Goal: Task Accomplishment & Management: Complete application form

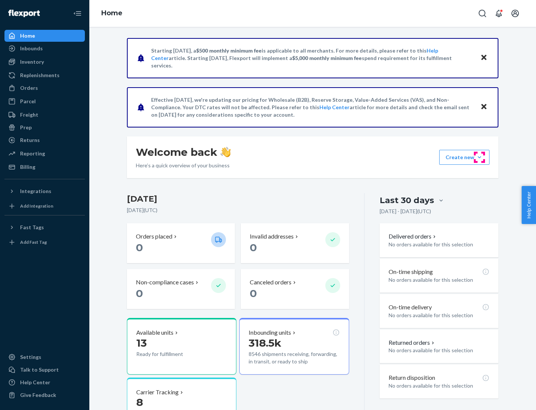
click at [480, 157] on button "Create new Create new inbound Create new order Create new product" at bounding box center [465, 157] width 50 height 15
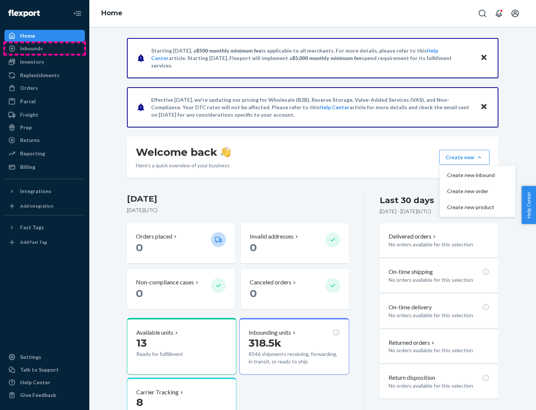
click at [45, 48] on div "Inbounds" at bounding box center [44, 48] width 79 height 10
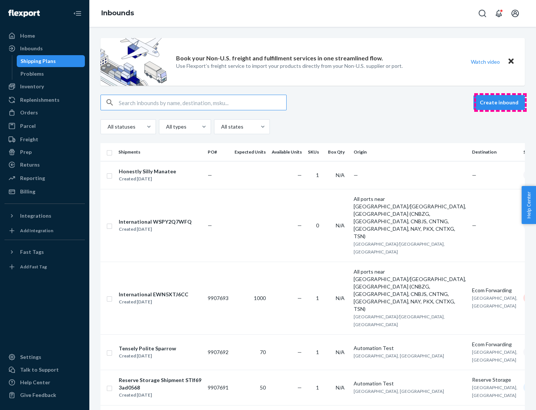
click at [501, 102] on button "Create inbound" at bounding box center [499, 102] width 51 height 15
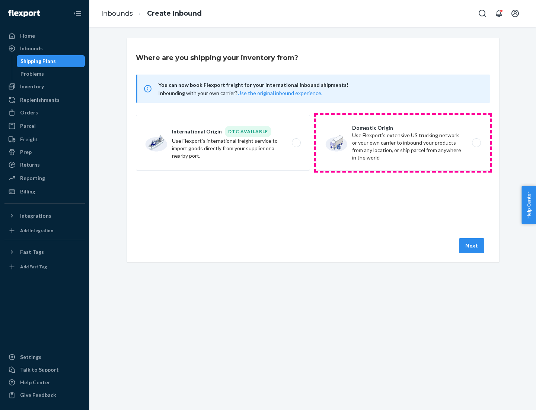
click at [403, 143] on label "Domestic Origin Use Flexport’s extensive US trucking network or your own carrie…" at bounding box center [403, 143] width 174 height 56
click at [476, 143] on input "Domestic Origin Use Flexport’s extensive US trucking network or your own carrie…" at bounding box center [478, 142] width 5 height 5
radio input "true"
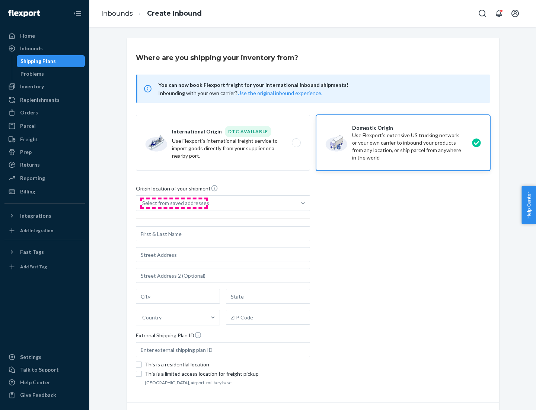
click at [174, 203] on div "Select from saved addresses" at bounding box center [175, 202] width 67 height 7
click at [143, 203] on input "Select from saved addresses" at bounding box center [142, 202] width 1 height 7
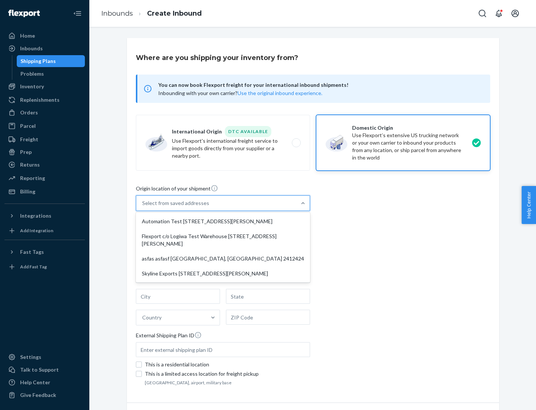
scroll to position [3, 0]
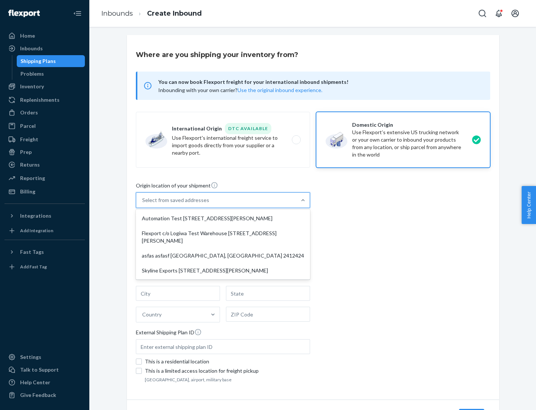
click at [223, 218] on div "Automation Test [STREET_ADDRESS][PERSON_NAME]" at bounding box center [222, 218] width 171 height 15
click at [143, 204] on input "option Automation Test [STREET_ADDRESS][PERSON_NAME] focused, 1 of 4. 4 results…" at bounding box center [142, 199] width 1 height 7
type input "Automation Test"
type input "9th Floor"
type input "[GEOGRAPHIC_DATA]"
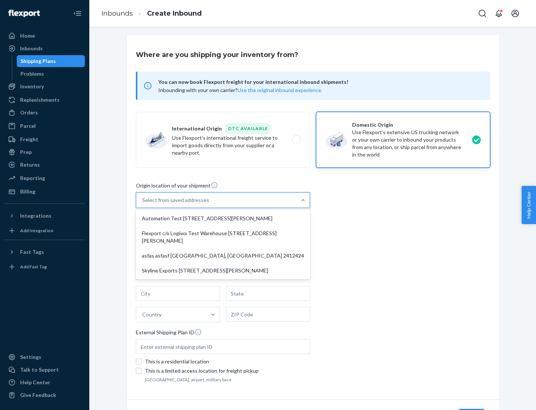
type input "CA"
type input "94104"
type input "[STREET_ADDRESS][PERSON_NAME]"
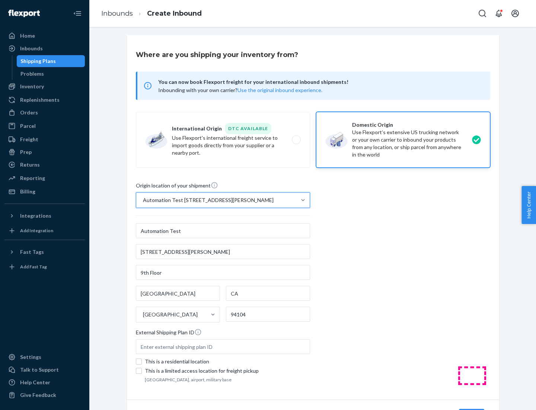
scroll to position [44, 0]
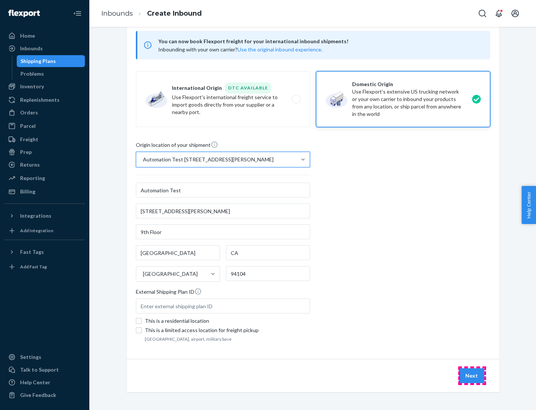
click at [472, 376] on button "Next" at bounding box center [471, 375] width 25 height 15
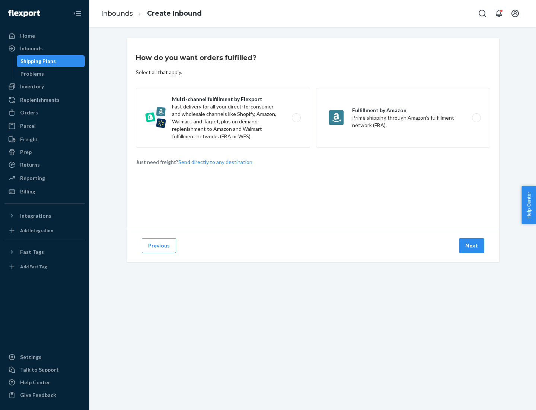
click at [223, 118] on label "Multi-channel fulfillment by Flexport Fast delivery for all your direct-to-cons…" at bounding box center [223, 118] width 174 height 60
click at [296, 118] on input "Multi-channel fulfillment by Flexport Fast delivery for all your direct-to-cons…" at bounding box center [298, 117] width 5 height 5
radio input "true"
click at [472, 246] on button "Next" at bounding box center [471, 245] width 25 height 15
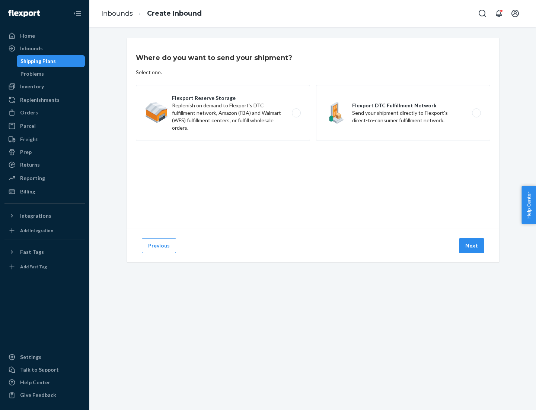
click at [403, 113] on label "Flexport DTC Fulfillment Network Send your shipment directly to Flexport's dire…" at bounding box center [403, 113] width 174 height 56
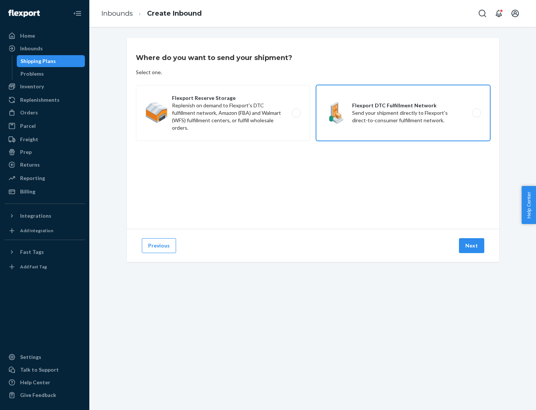
click at [476, 113] on input "Flexport DTC Fulfillment Network Send your shipment directly to Flexport's dire…" at bounding box center [478, 113] width 5 height 5
radio input "true"
click at [472, 246] on button "Next" at bounding box center [471, 245] width 25 height 15
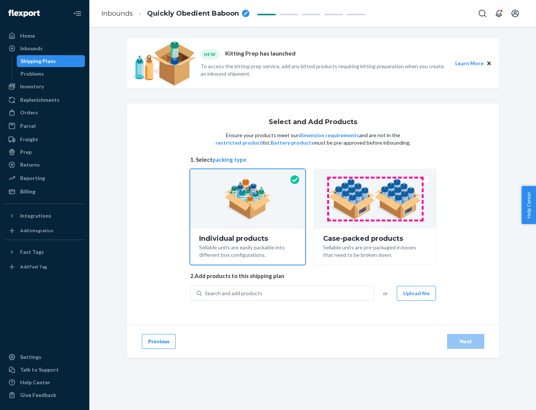
click at [376, 199] on img at bounding box center [375, 198] width 93 height 41
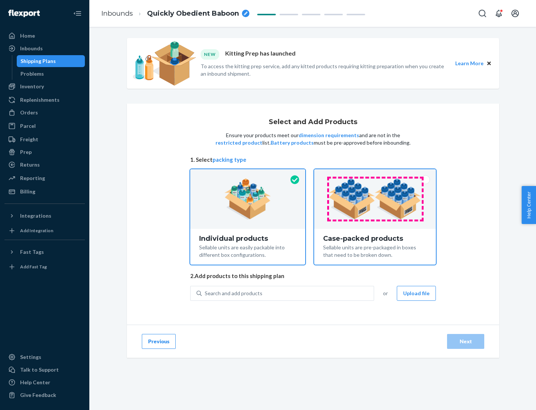
click at [376, 174] on input "Case-packed products Sellable units are pre-packaged in boxes that need to be b…" at bounding box center [375, 171] width 5 height 5
radio input "true"
radio input "false"
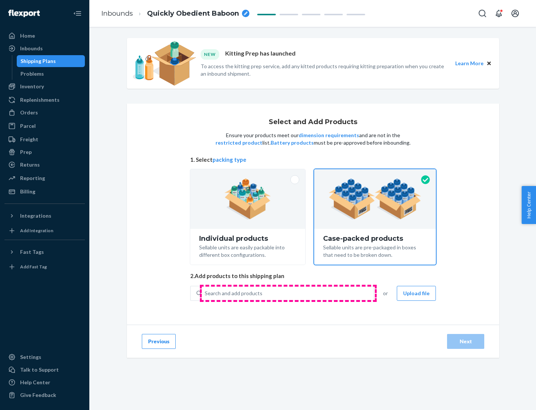
click at [288, 293] on div "Search and add products" at bounding box center [288, 292] width 172 height 13
click at [206, 293] on input "Search and add products" at bounding box center [205, 292] width 1 height 7
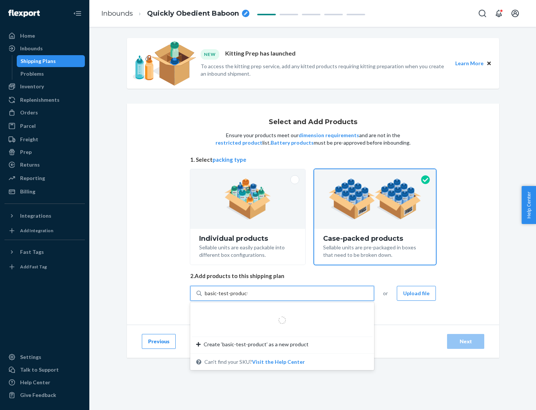
type input "basic-test-product-1"
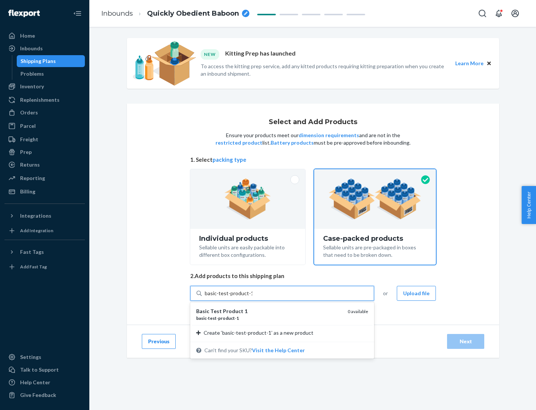
click at [269, 318] on div "basic - test - product - 1" at bounding box center [269, 318] width 146 height 6
click at [253, 297] on input "basic-test-product-1" at bounding box center [229, 292] width 48 height 7
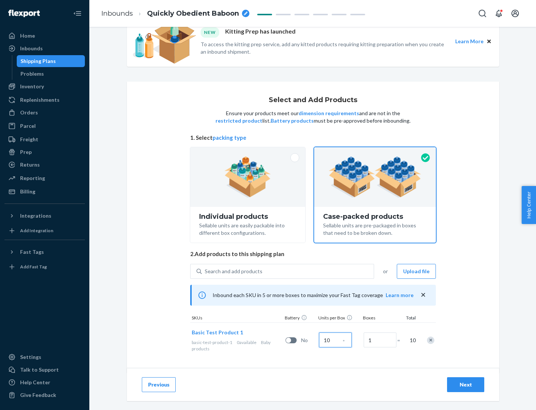
scroll to position [27, 0]
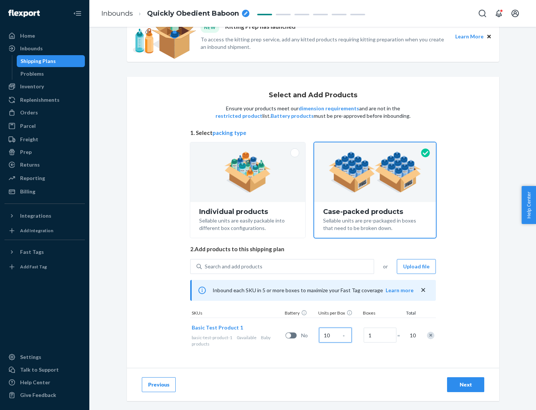
type input "10"
type input "7"
click at [466, 384] on div "Next" at bounding box center [466, 384] width 25 height 7
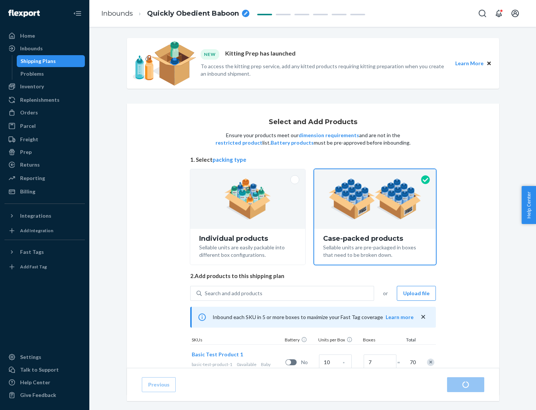
radio input "true"
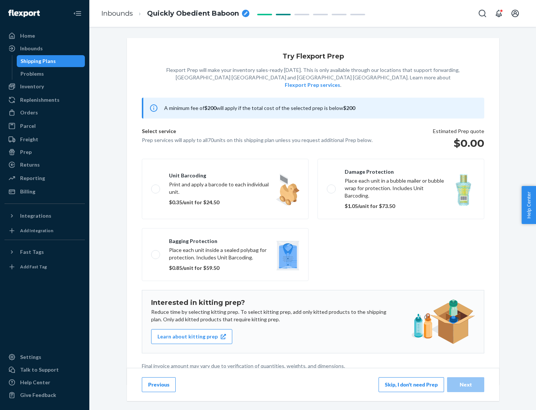
scroll to position [2, 0]
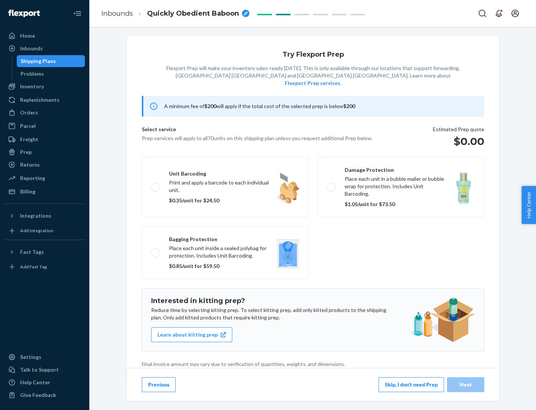
click at [225, 237] on label "Bagging protection Place each unit inside a sealed polybag for protection. Incl…" at bounding box center [225, 252] width 167 height 53
click at [156, 250] on input "Bagging protection Place each unit inside a sealed polybag for protection. Incl…" at bounding box center [153, 252] width 5 height 5
checkbox input "true"
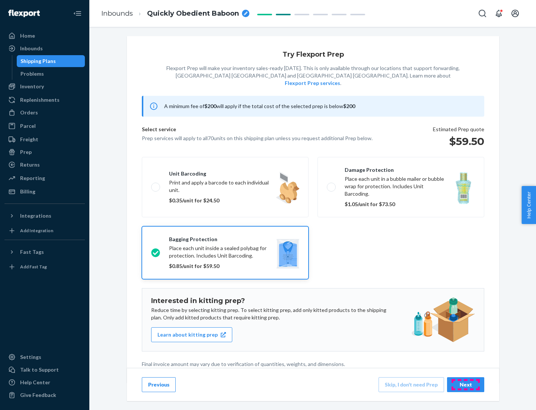
click at [466, 384] on div "Next" at bounding box center [466, 384] width 25 height 7
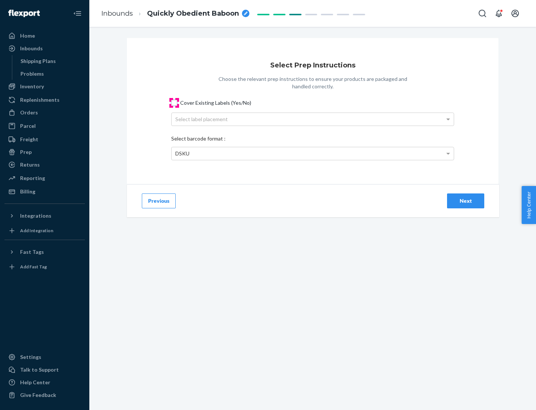
click at [174, 102] on input "Cover Existing Labels (Yes/No)" at bounding box center [174, 103] width 6 height 6
checkbox input "true"
click at [313, 119] on div "Select label placement" at bounding box center [313, 119] width 282 height 13
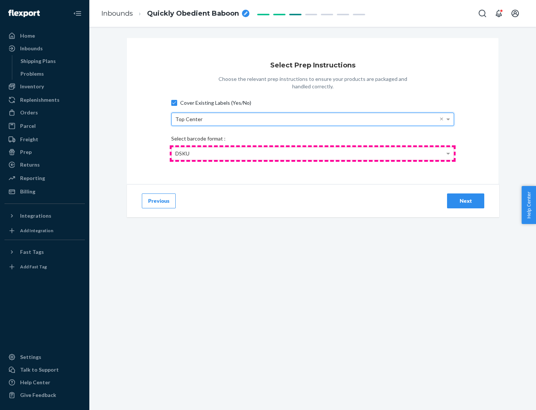
click at [313, 153] on div "DSKU" at bounding box center [313, 153] width 282 height 13
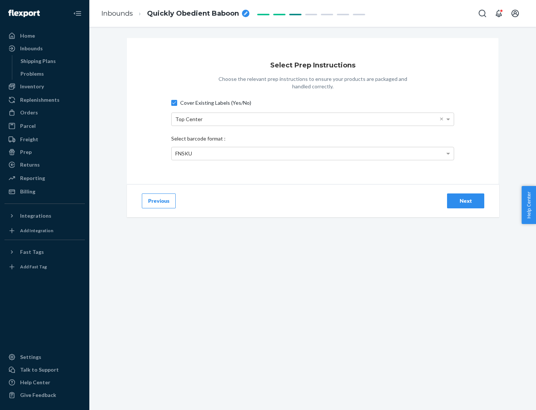
click at [466, 200] on div "Next" at bounding box center [466, 200] width 25 height 7
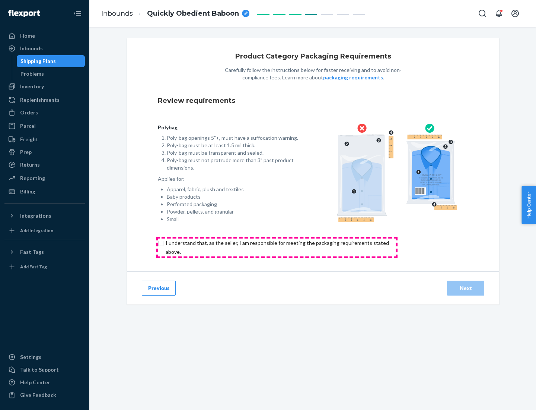
click at [277, 247] on input "checkbox" at bounding box center [282, 247] width 248 height 18
checkbox input "true"
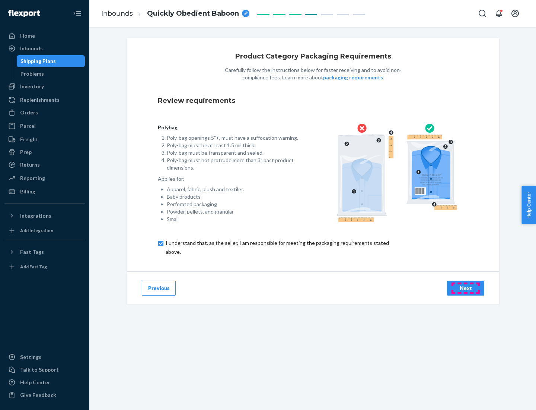
click at [466, 288] on div "Next" at bounding box center [466, 287] width 25 height 7
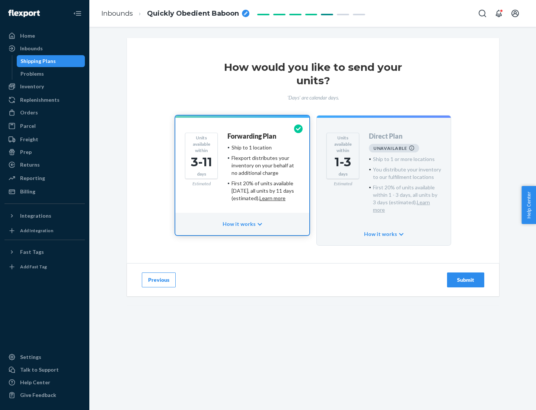
click at [253, 136] on h4 "Forwarding Plan" at bounding box center [252, 136] width 49 height 7
click at [466, 276] on div "Submit" at bounding box center [466, 279] width 25 height 7
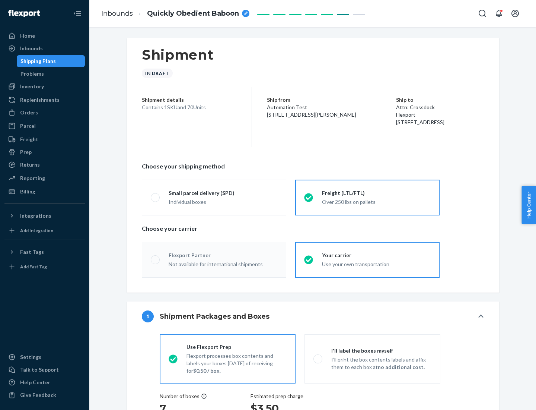
radio input "true"
radio input "false"
radio input "true"
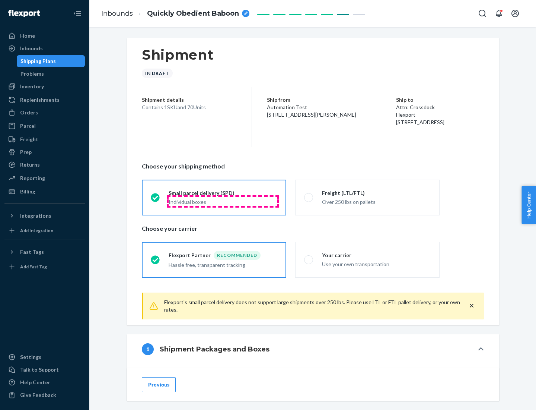
click at [223, 201] on div "Individual boxes" at bounding box center [223, 201] width 109 height 7
click at [156, 200] on input "Small parcel delivery (SPD) Individual boxes" at bounding box center [153, 197] width 5 height 5
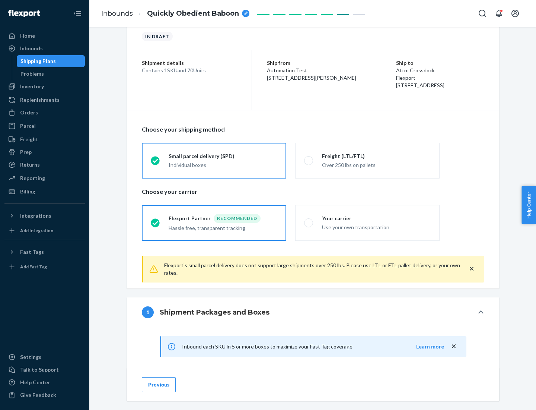
click at [377, 218] on div "Your carrier" at bounding box center [376, 218] width 109 height 7
click at [309, 220] on input "Your carrier Use your own transportation" at bounding box center [306, 222] width 5 height 5
radio input "true"
radio input "false"
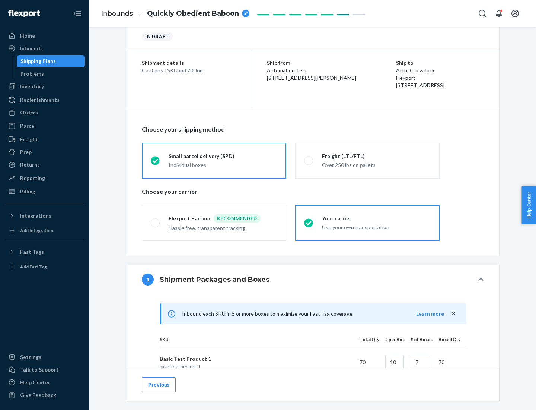
scroll to position [181, 0]
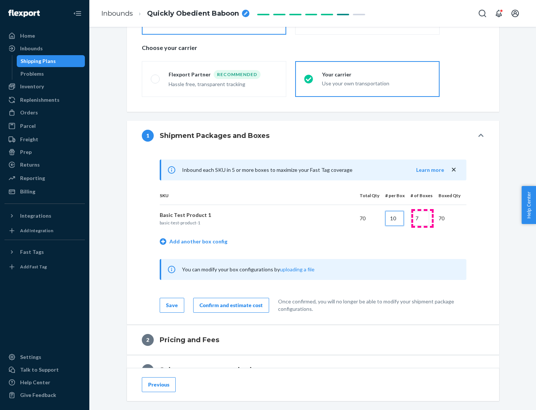
type input "10"
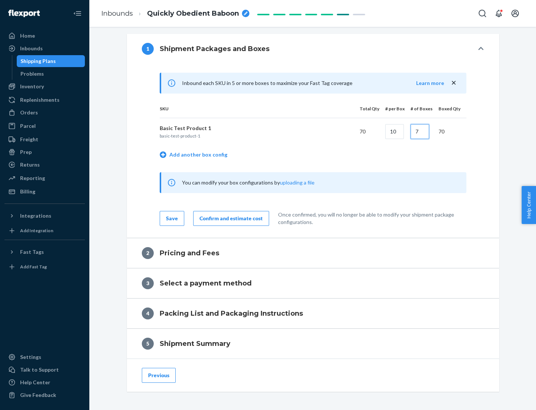
type input "7"
click at [230, 218] on div "Confirm and estimate cost" at bounding box center [231, 218] width 63 height 7
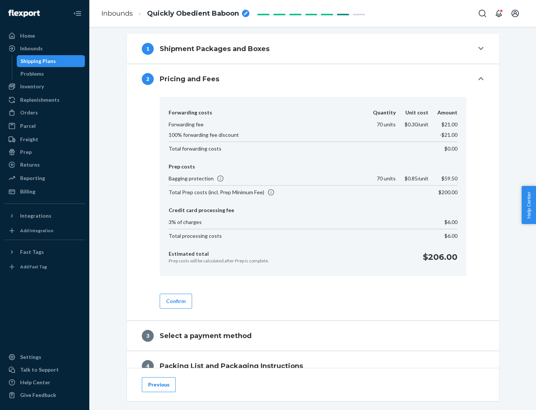
scroll to position [303, 0]
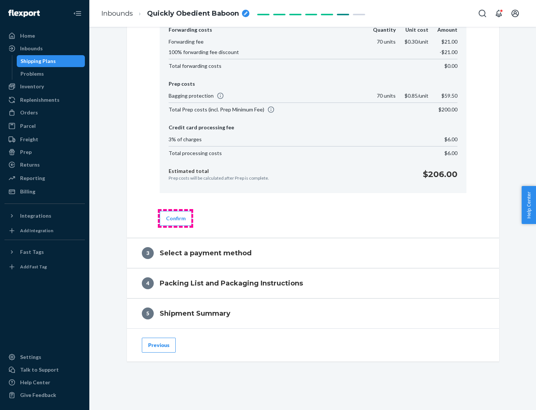
click at [175, 218] on button "Confirm" at bounding box center [176, 218] width 32 height 15
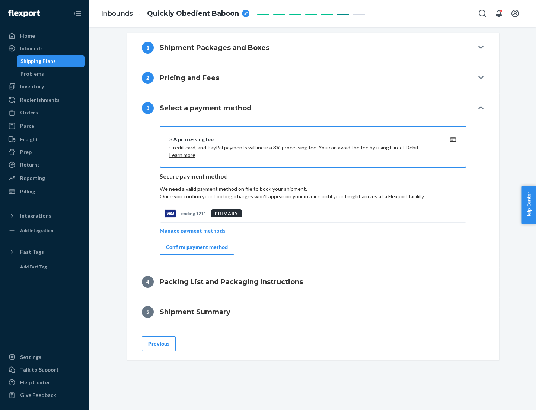
scroll to position [269, 0]
click at [196, 247] on div "Confirm payment method" at bounding box center [197, 246] width 62 height 7
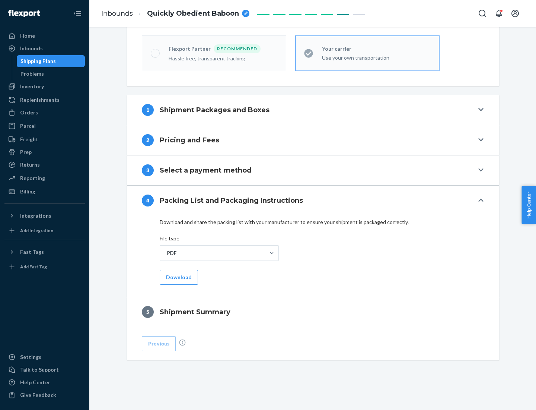
scroll to position [206, 0]
click at [178, 277] on button "Download" at bounding box center [179, 277] width 38 height 15
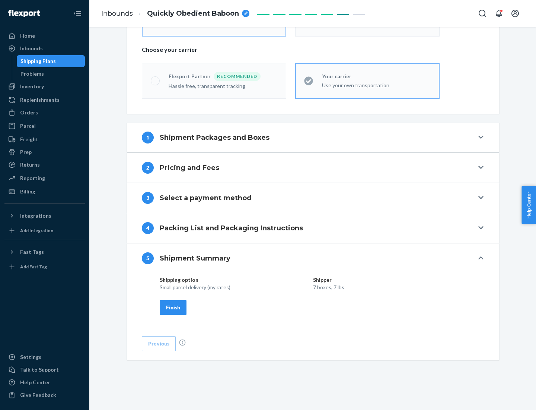
scroll to position [179, 0]
